Goal: Task Accomplishment & Management: Manage account settings

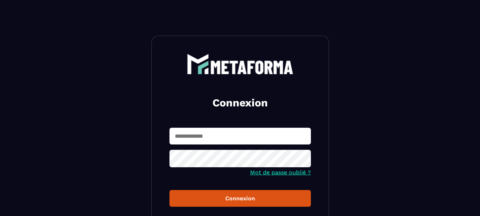
click at [209, 136] on input "text" at bounding box center [240, 136] width 141 height 17
type input "**********"
click at [302, 161] on icon at bounding box center [303, 159] width 9 height 9
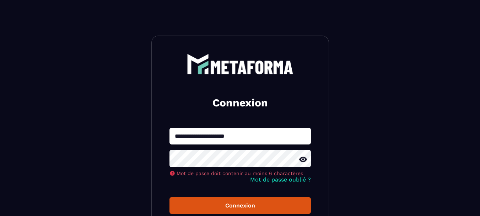
click at [170, 197] on button "Connexion" at bounding box center [240, 205] width 141 height 17
